Goal: Task Accomplishment & Management: Manage account settings

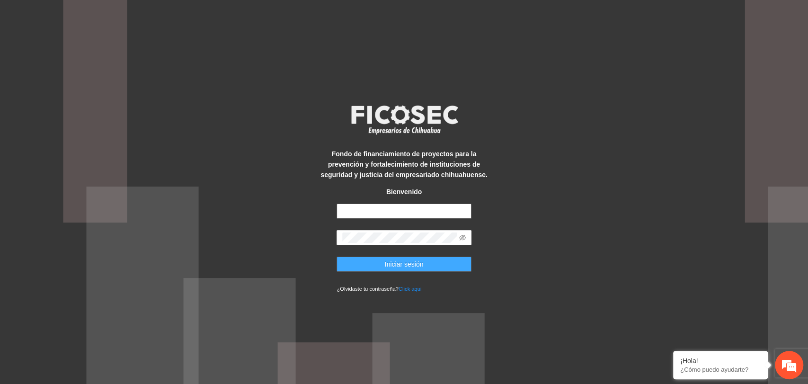
type input "**********"
click at [416, 262] on span "Iniciar sesión" at bounding box center [404, 264] width 39 height 10
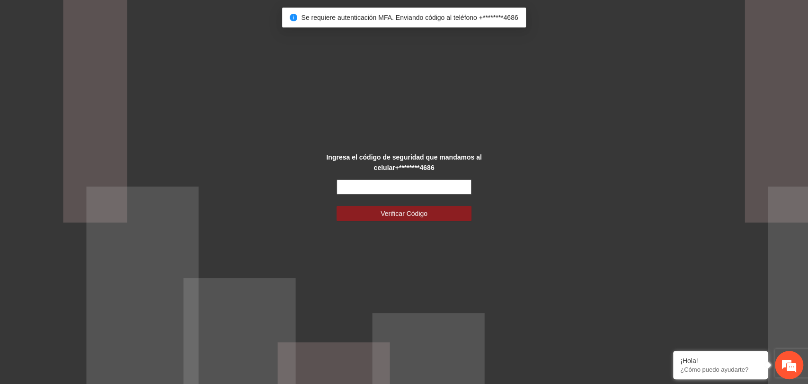
click at [369, 185] on input "text" at bounding box center [403, 186] width 135 height 15
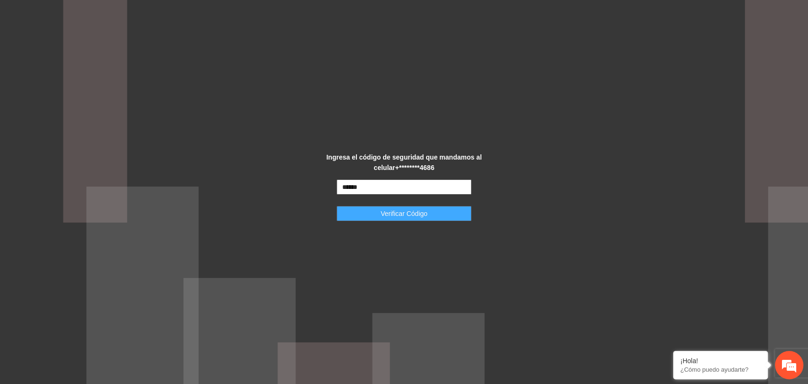
type input "******"
click at [380, 214] on span "Verificar Código" at bounding box center [403, 213] width 47 height 10
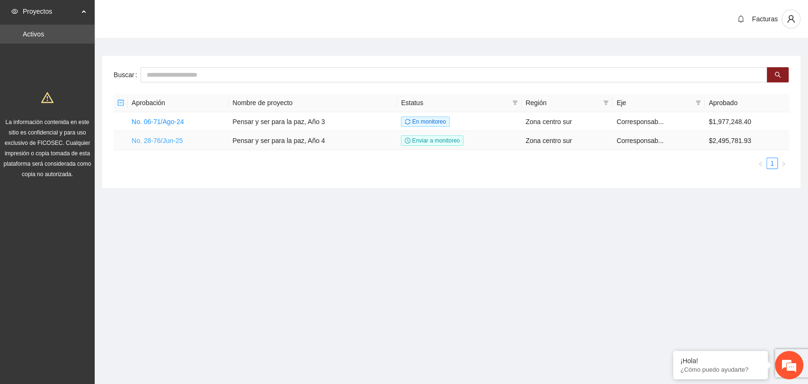
click at [134, 140] on link "No. 28-76/Jun-25" at bounding box center [157, 141] width 51 height 8
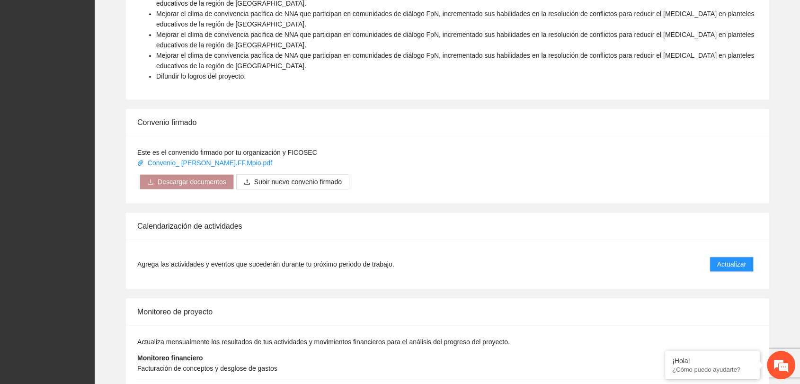
scroll to position [647, 0]
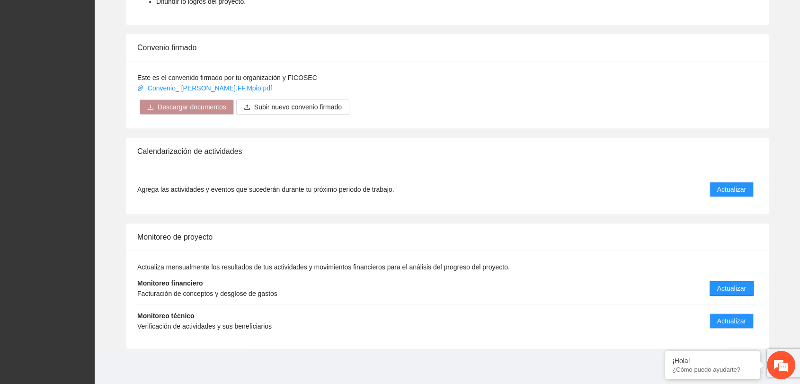
click at [717, 286] on span "Actualizar" at bounding box center [731, 288] width 29 height 10
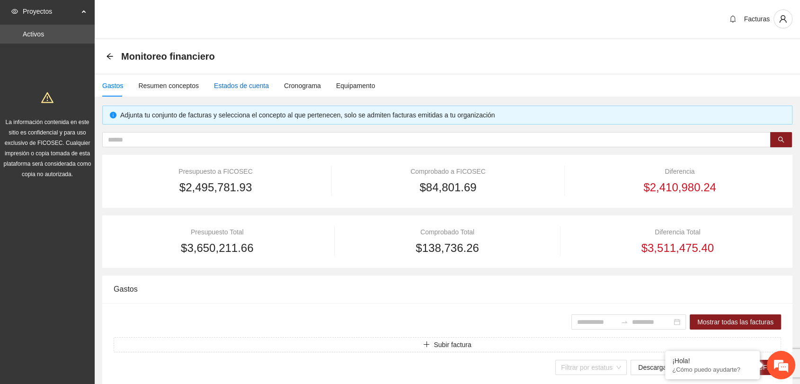
click at [223, 82] on div "Estados de cuenta" at bounding box center [241, 85] width 55 height 10
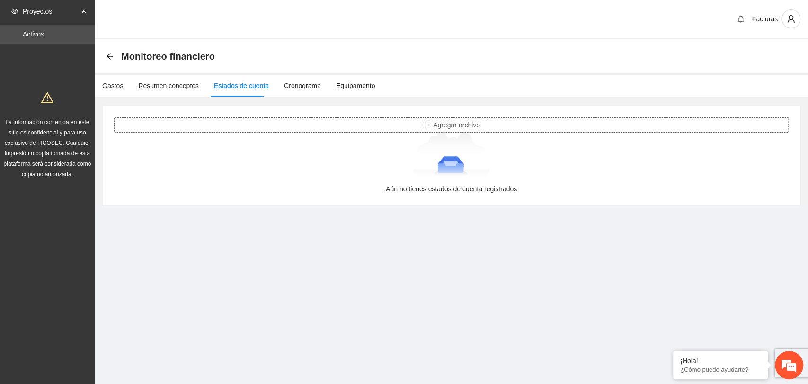
click at [440, 121] on span "Agregar archivo" at bounding box center [456, 125] width 47 height 10
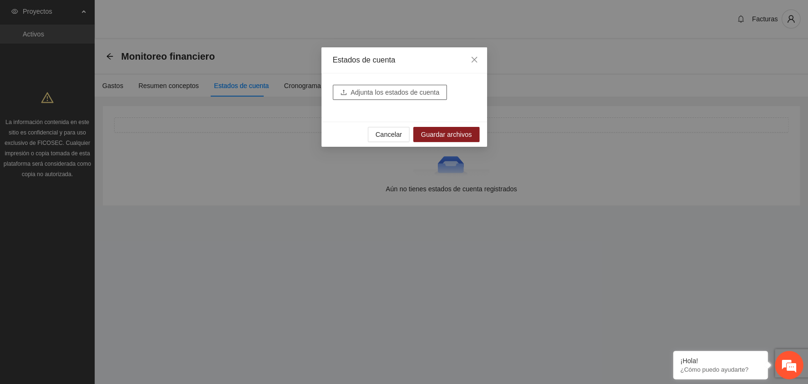
click at [375, 96] on span "Adjunta los estados de cuenta" at bounding box center [395, 92] width 89 height 10
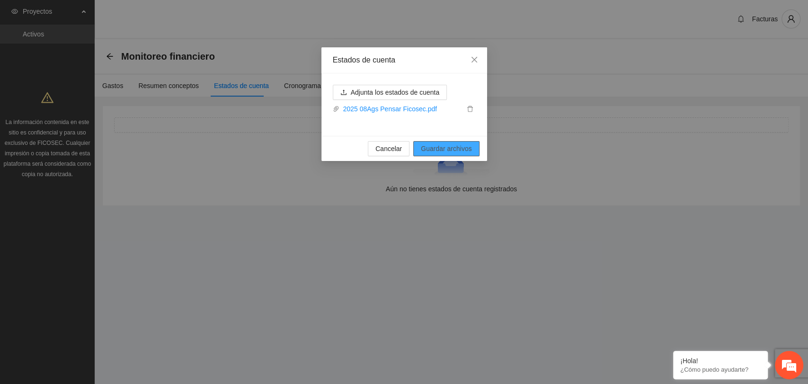
click at [438, 149] on span "Guardar archivos" at bounding box center [446, 148] width 51 height 10
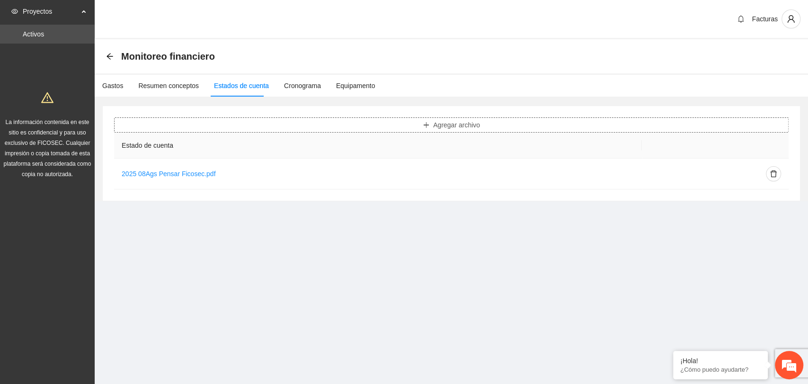
click at [433, 124] on span "Agregar archivo" at bounding box center [456, 125] width 47 height 10
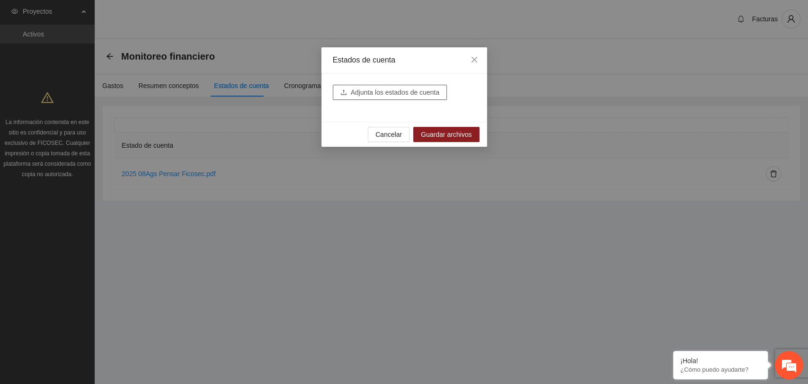
click at [359, 89] on span "Adjunta los estados de cuenta" at bounding box center [395, 92] width 89 height 10
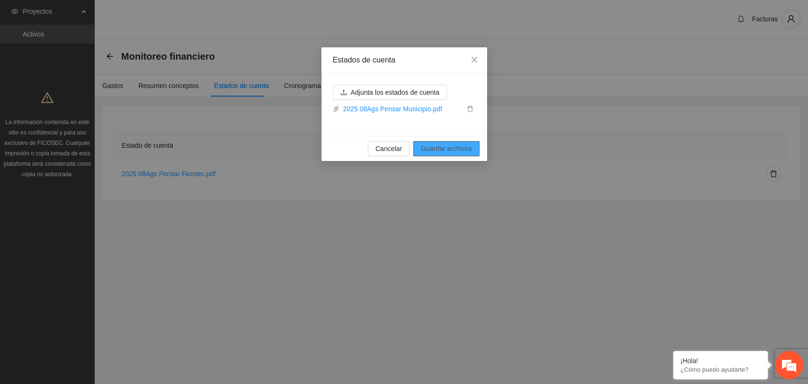
click at [441, 149] on span "Guardar archivos" at bounding box center [446, 148] width 51 height 10
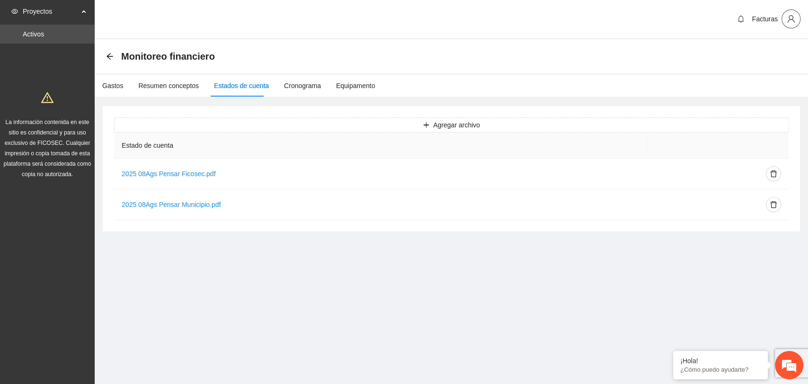
click at [790, 23] on button "button" at bounding box center [790, 18] width 19 height 19
click at [756, 54] on span "Cerrar sesión" at bounding box center [766, 55] width 60 height 10
